Goal: Information Seeking & Learning: Check status

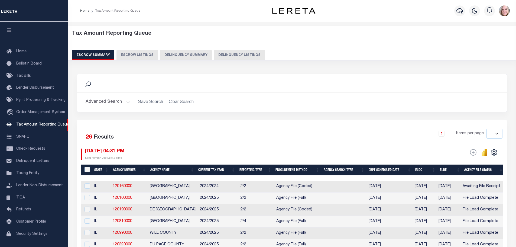
select select
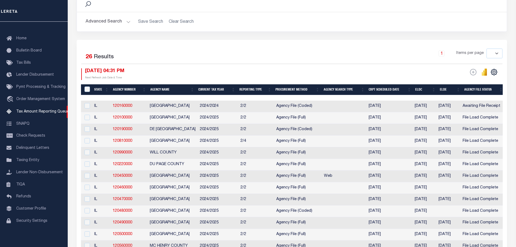
scroll to position [81, 0]
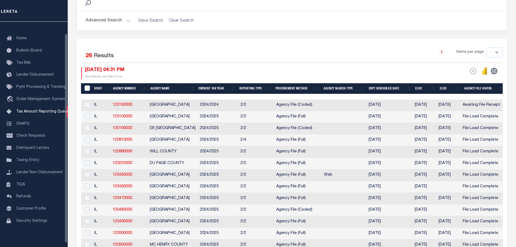
click at [114, 20] on button "Advanced Search" at bounding box center [108, 20] width 45 height 11
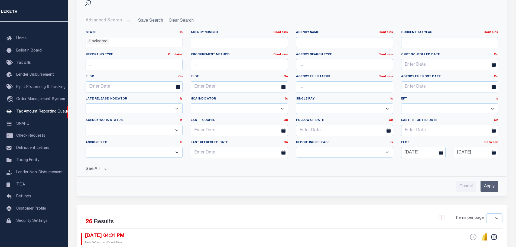
click at [329, 150] on select "Prelim Final" at bounding box center [344, 152] width 97 height 11
click at [133, 111] on select "Yes No Unknown" at bounding box center [134, 108] width 97 height 11
select select "Unknown"
click at [86, 103] on select "Yes No Unknown" at bounding box center [134, 108] width 97 height 11
click at [491, 187] on input "Apply" at bounding box center [490, 186] width 18 height 11
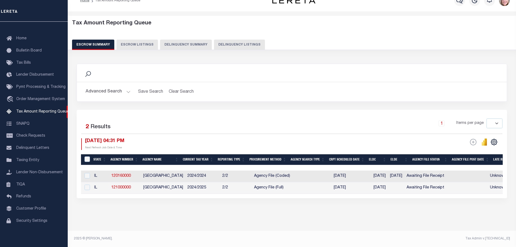
scroll to position [15, 0]
click at [97, 90] on button "Advanced Search" at bounding box center [108, 91] width 45 height 11
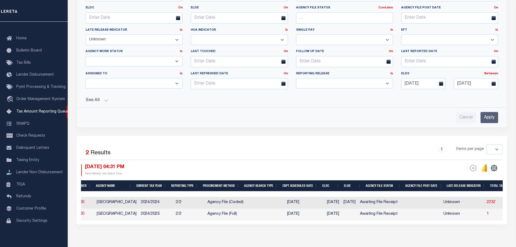
scroll to position [0, 47]
click at [473, 170] on div "ESCROW Web Extract Search Listings Export" at bounding box center [473, 167] width 7 height 7
click at [495, 169] on icon "" at bounding box center [494, 167] width 7 height 7
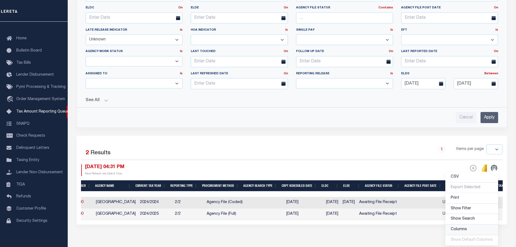
click at [468, 228] on link "Columns" at bounding box center [471, 229] width 53 height 11
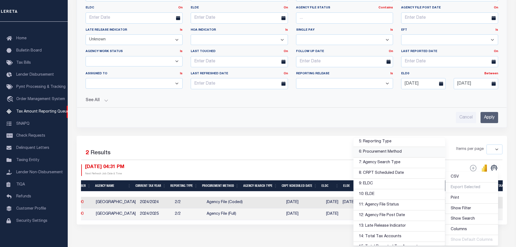
scroll to position [54, 0]
click at [394, 162] on link "7: Agency Search Type" at bounding box center [400, 162] width 92 height 11
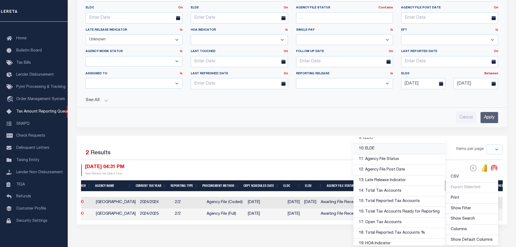
scroll to position [108, 0]
click at [275, 241] on div "Search Advanced Search Save Search Clear Search EscrowSummaryGridWrapper_dynami…" at bounding box center [292, 79] width 438 height 322
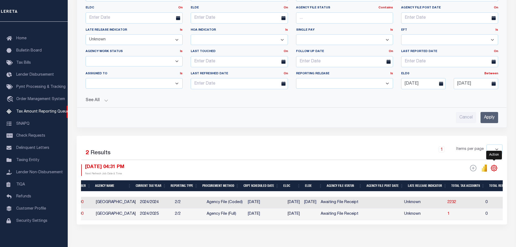
click at [493, 168] on icon "" at bounding box center [494, 167] width 7 height 7
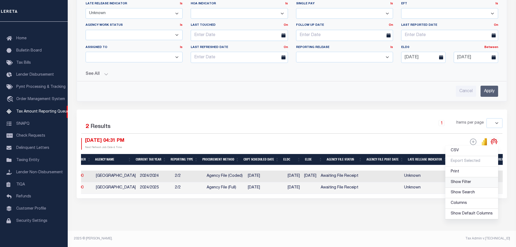
scroll to position [180, 0]
click at [468, 180] on span "Show Filter" at bounding box center [461, 182] width 20 height 4
select select
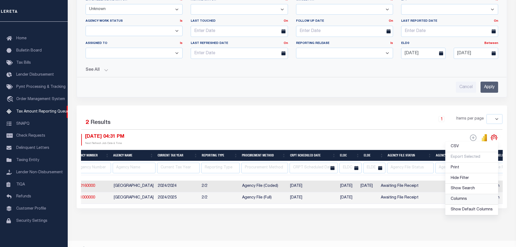
click at [473, 199] on link "Columns" at bounding box center [471, 199] width 53 height 11
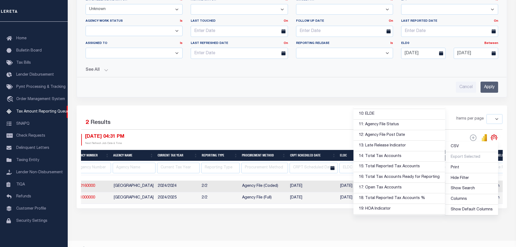
scroll to position [94, 0]
click at [400, 145] on link "12: Agency File Post Date" at bounding box center [400, 145] width 92 height 11
select select
click at [289, 217] on div "Search Advanced Search Save Search Clear Search EscrowSummaryGridWrapper_dynami…" at bounding box center [292, 56] width 438 height 336
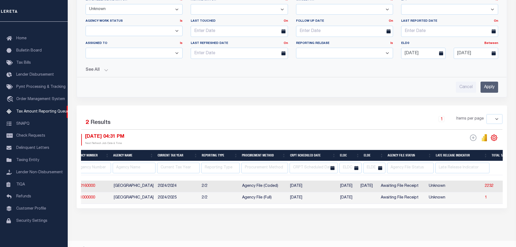
drag, startPoint x: 226, startPoint y: 209, endPoint x: 181, endPoint y: 207, distance: 45.3
click at [181, 207] on div "Selected 2 Results 1 Items per page 10 25 50 100 500 [DATE] 04:31 PM ESCROW Web…" at bounding box center [292, 156] width 430 height 102
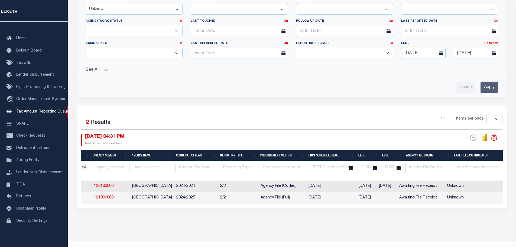
scroll to position [0, 0]
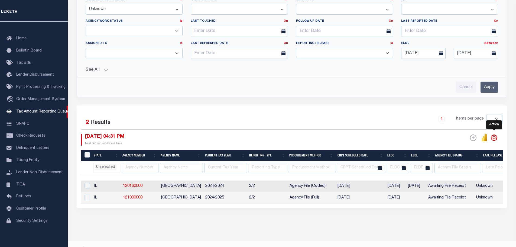
click at [494, 137] on icon "" at bounding box center [494, 137] width 2 height 2
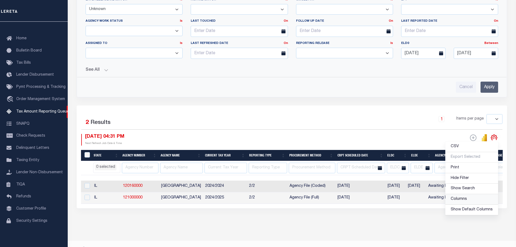
click at [468, 200] on link "Columns" at bounding box center [471, 199] width 53 height 11
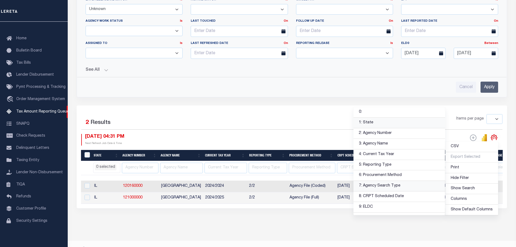
click at [399, 124] on link "1: State" at bounding box center [400, 123] width 92 height 11
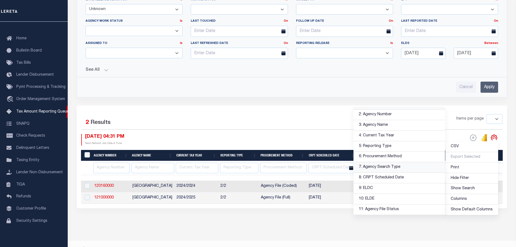
scroll to position [27, 0]
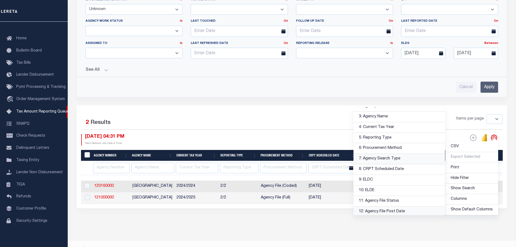
click at [342, 224] on div "Search Advanced Search Save Search Clear Search EscrowSummaryGridWrapper_dynami…" at bounding box center [292, 56] width 438 height 336
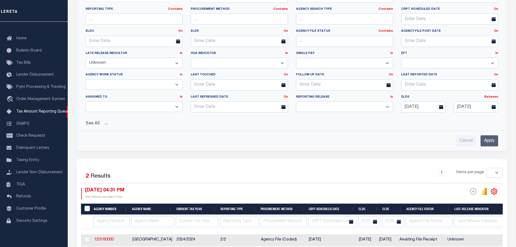
scroll to position [126, 0]
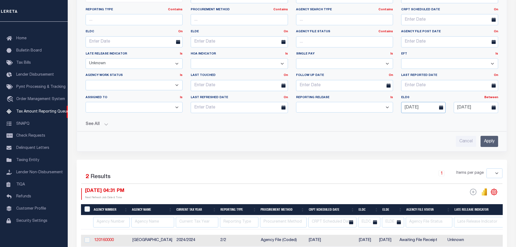
click at [428, 106] on input "[DATE]" at bounding box center [423, 107] width 44 height 11
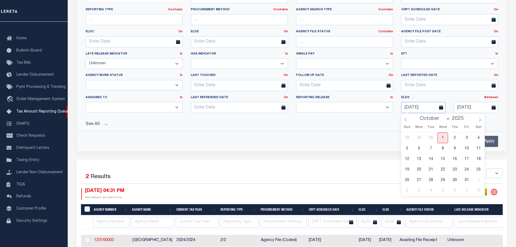
click at [428, 106] on input "[DATE]" at bounding box center [423, 107] width 44 height 11
click at [430, 110] on input "[DATE]" at bounding box center [423, 107] width 44 height 11
click at [479, 107] on input "[DATE]" at bounding box center [476, 107] width 44 height 11
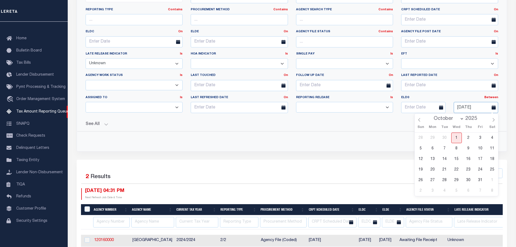
click at [479, 107] on input "[DATE]" at bounding box center [476, 107] width 44 height 11
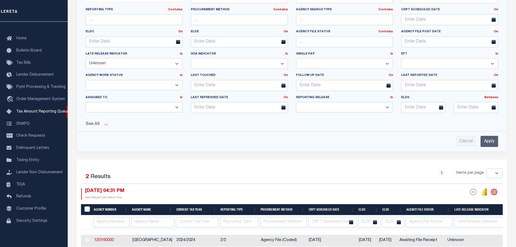
drag, startPoint x: 255, startPoint y: 157, endPoint x: 264, endPoint y: 158, distance: 9.1
click at [256, 159] on div "Search Advanced Search Save Search Clear Search EscrowSummaryGridWrapper_dynami…" at bounding box center [292, 54] width 439 height 212
click at [493, 140] on input "Apply" at bounding box center [490, 141] width 18 height 11
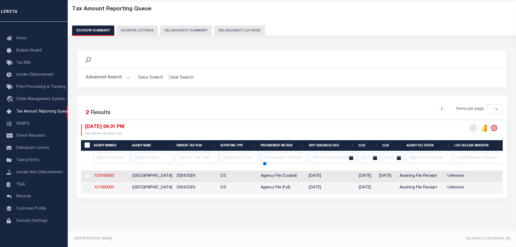
scroll to position [29, 0]
click at [118, 72] on button "Advanced Search" at bounding box center [108, 77] width 45 height 11
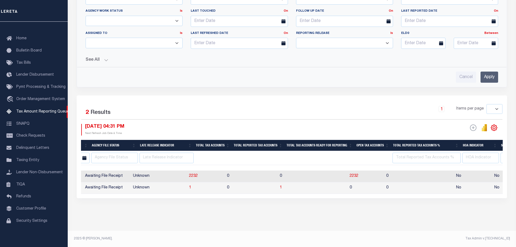
scroll to position [0, 320]
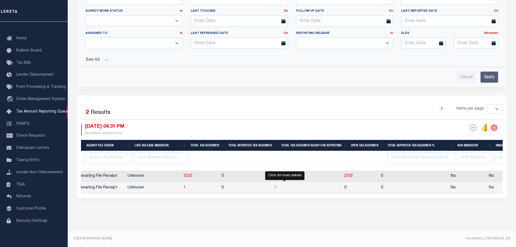
click at [277, 186] on span "1" at bounding box center [275, 188] width 2 height 4
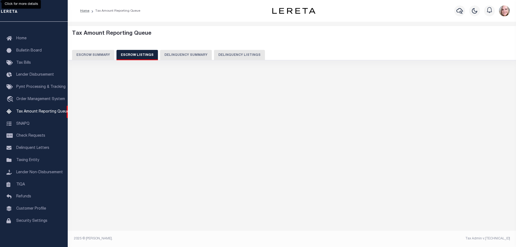
scroll to position [0, 0]
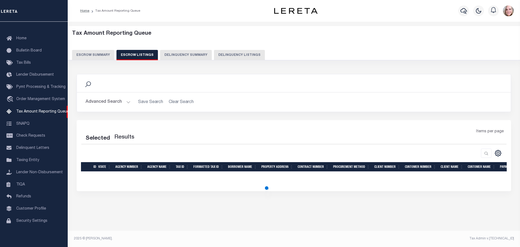
select select "100"
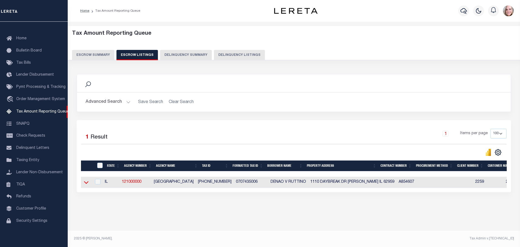
click at [86, 184] on icon at bounding box center [86, 182] width 5 height 6
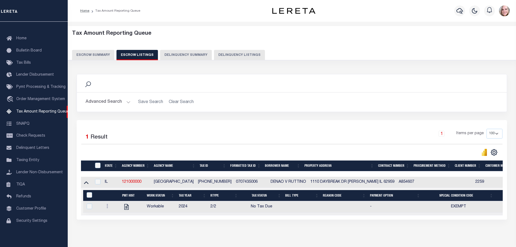
scroll to position [26, 0]
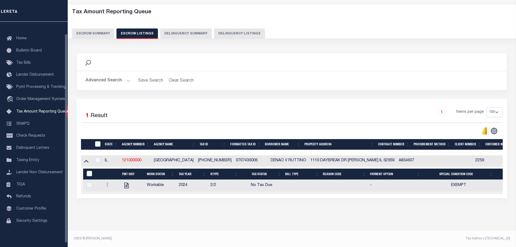
click at [98, 31] on button "Escrow Summary" at bounding box center [93, 33] width 42 height 10
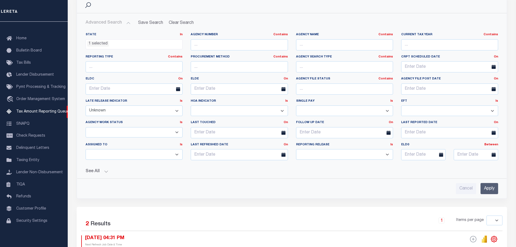
scroll to position [80, 0]
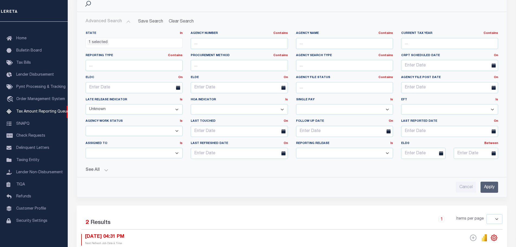
click at [138, 109] on select "Yes No Unknown" at bounding box center [134, 109] width 97 height 11
click at [212, 164] on div "See All Total Tax Accounts Equals Equals Is Not Equal To" at bounding box center [292, 167] width 413 height 9
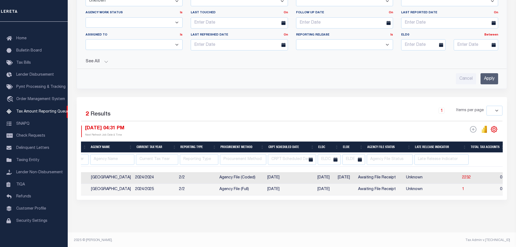
scroll to position [0, 0]
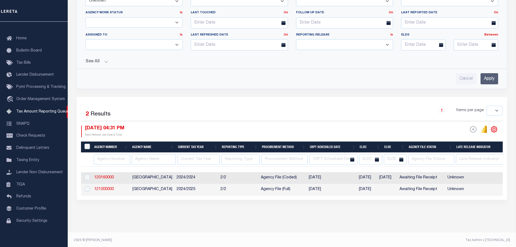
click at [334, 231] on div "Tax Amount Reporting Queue Escrow Summary Escrow Listings In" at bounding box center [291, 35] width 445 height 394
